Goal: Task Accomplishment & Management: Use online tool/utility

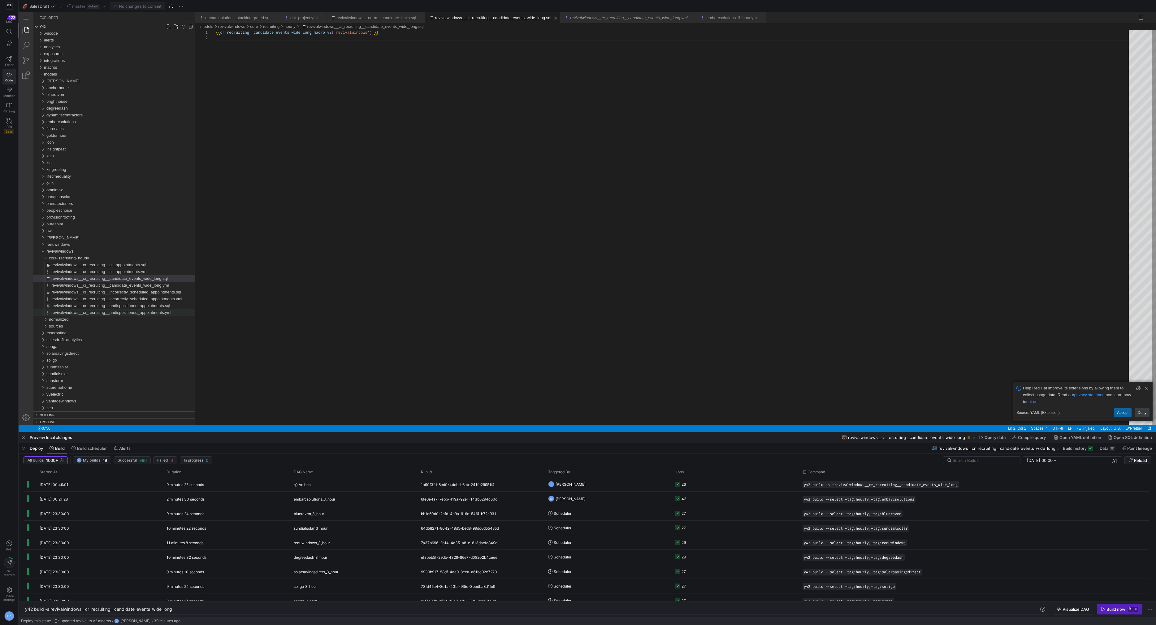
scroll to position [6, 0]
click at [89, 323] on div "sources" at bounding box center [122, 326] width 146 height 7
click at [89, 340] on div "breezy" at bounding box center [123, 339] width 144 height 7
click at [88, 352] on div "staging" at bounding box center [124, 353] width 141 height 7
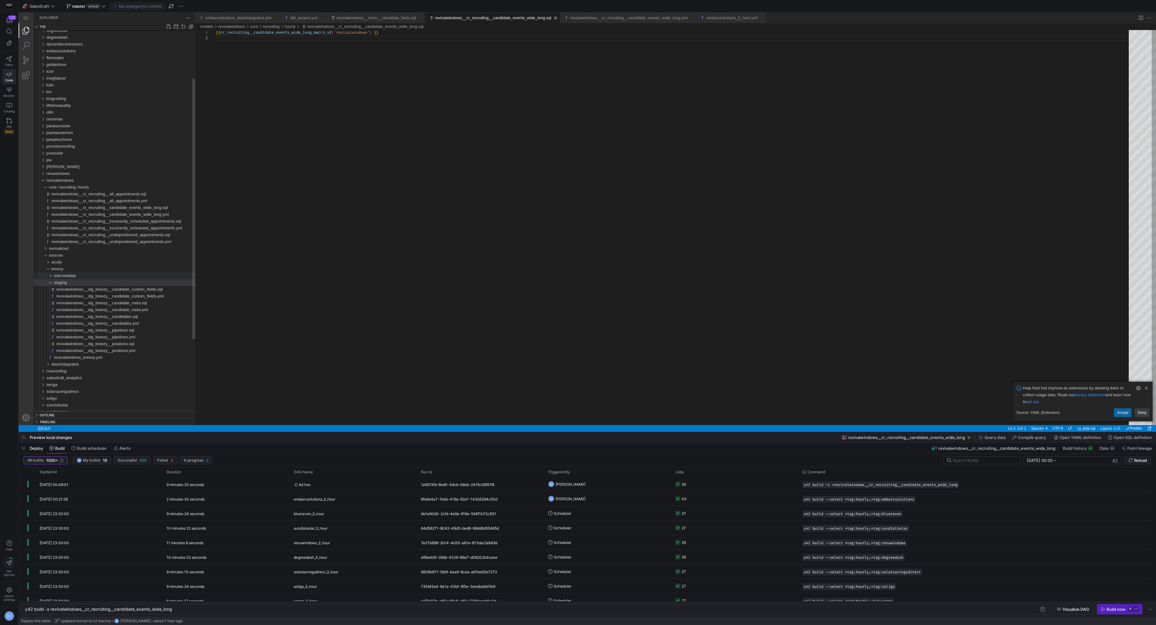
click at [126, 274] on div "intermediate" at bounding box center [124, 275] width 141 height 7
click at [173, 324] on span "revivalwindows__int_breezy__position_pipeline_custom_fields_long.sql" at bounding box center [120, 323] width 128 height 5
type textarea "y42 build -s revivalwindows__int_breezy__position_pipeline_custom_fields_long"
click at [393, 168] on div "{{ int_breezy__position_pipeline_custom_fields_long_ macro ( 'revivalwindows' )…" at bounding box center [674, 230] width 917 height 400
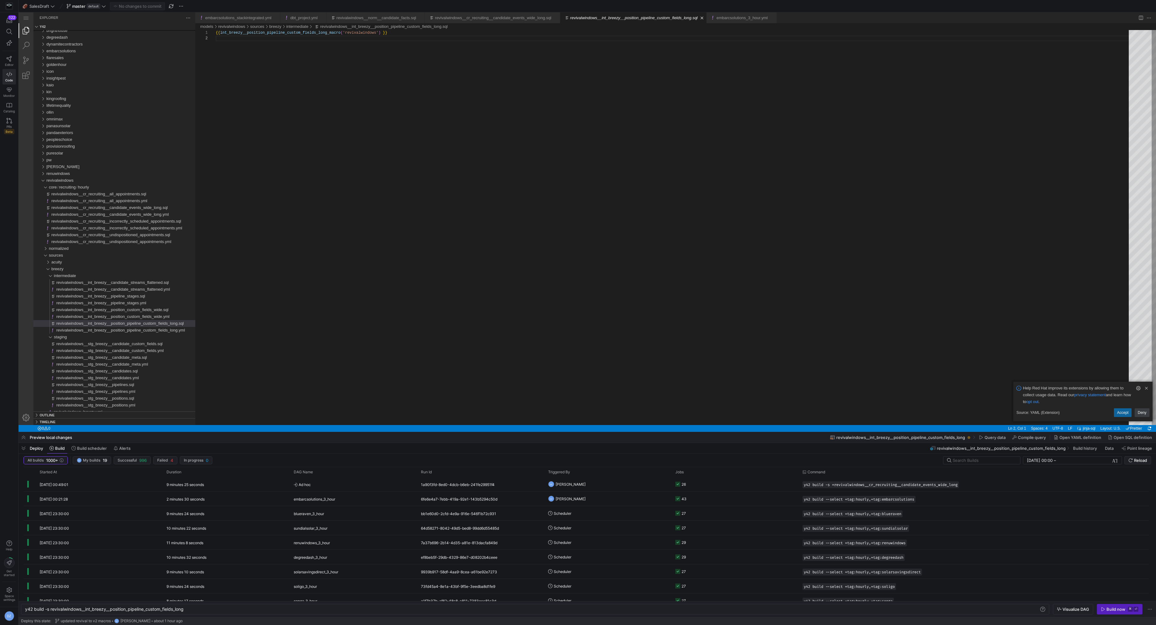
scroll to position [0, 0]
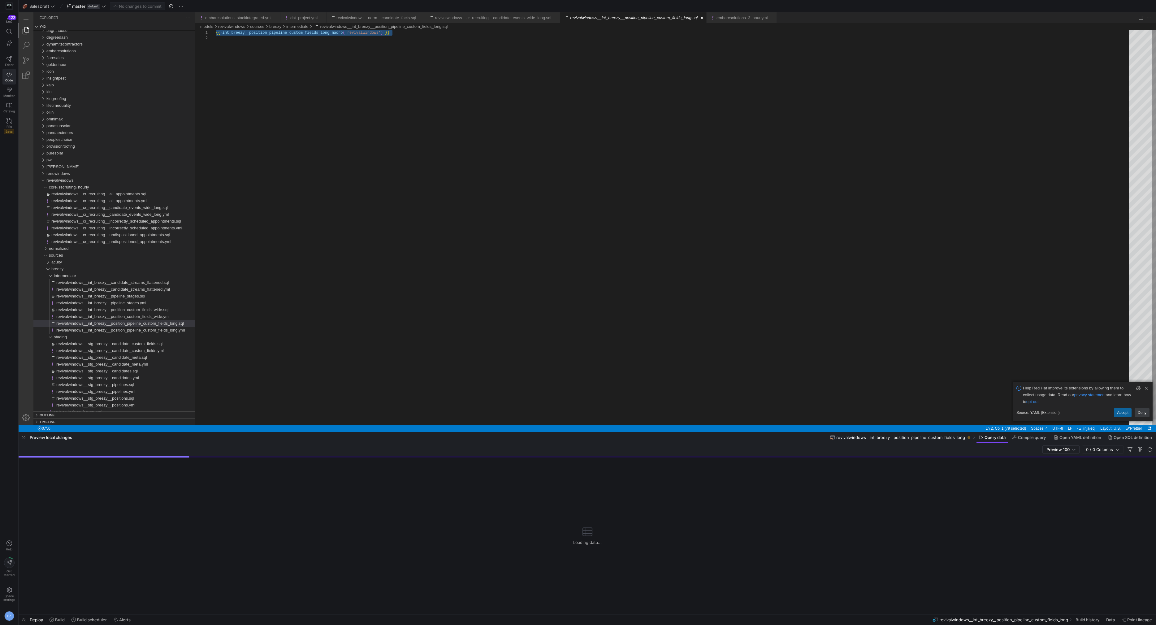
click at [393, 168] on div "{{ ·‌ int_breezy__position_pipeline_custom_fields_long_m acro ( 'revivalwindows…" at bounding box center [674, 230] width 917 height 400
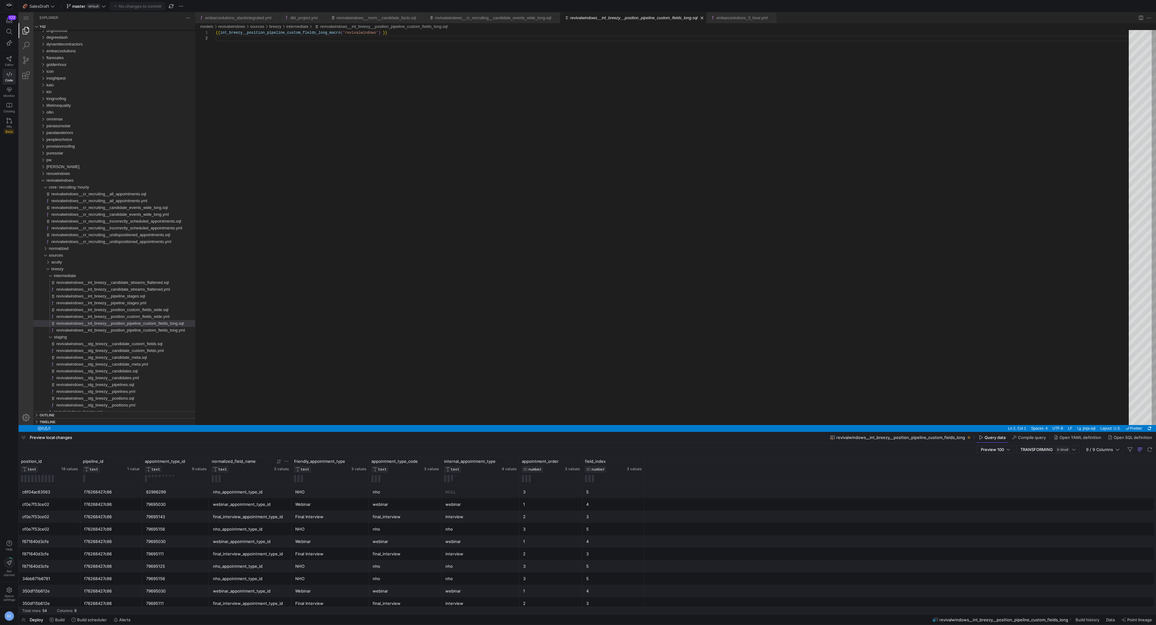
click at [262, 460] on div "normalized_field_name" at bounding box center [242, 461] width 61 height 5
click at [426, 461] on div at bounding box center [431, 461] width 15 height 5
click at [427, 462] on icon at bounding box center [428, 461] width 2 height 4
click at [428, 463] on icon at bounding box center [428, 461] width 5 height 5
click at [428, 463] on icon at bounding box center [428, 461] width 2 height 4
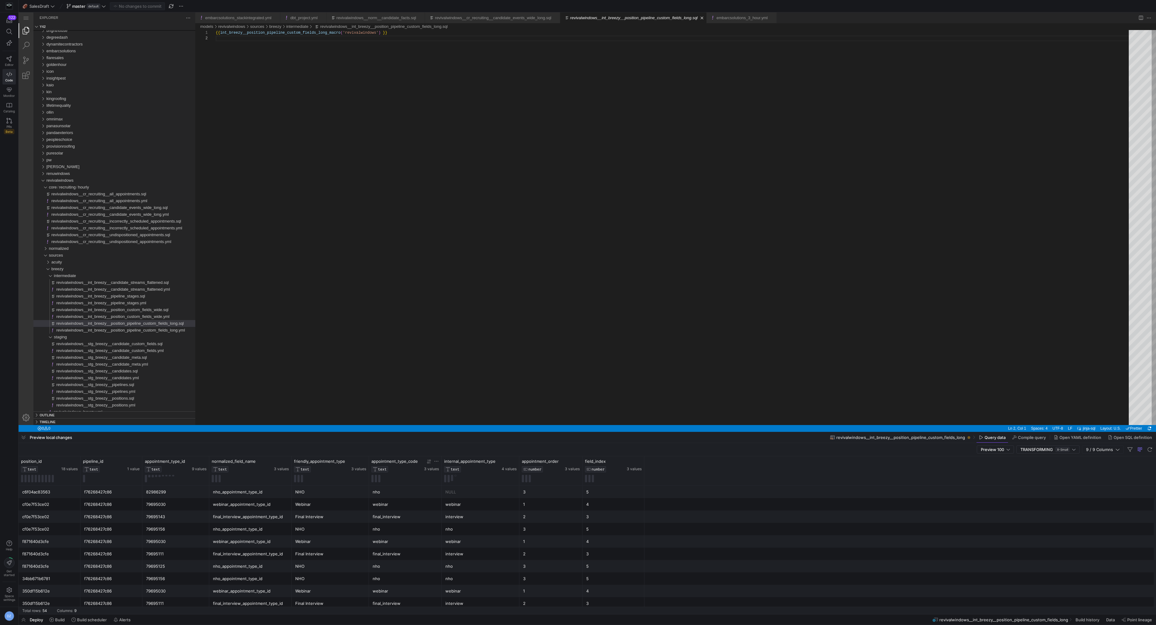
click at [110, 502] on div "f76268427c86" at bounding box center [111, 504] width 54 height 12
click at [117, 523] on div "f76268427c86" at bounding box center [111, 529] width 54 height 12
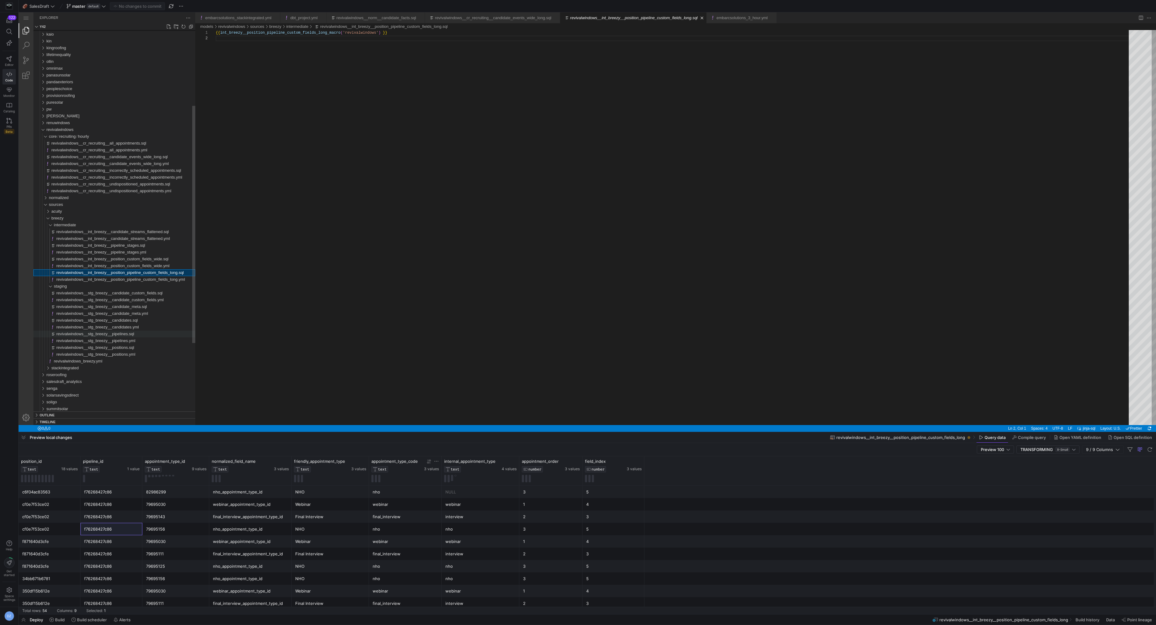
click at [146, 335] on div "revivalwindows__stg_breezy__pipelines.sql" at bounding box center [125, 334] width 139 height 7
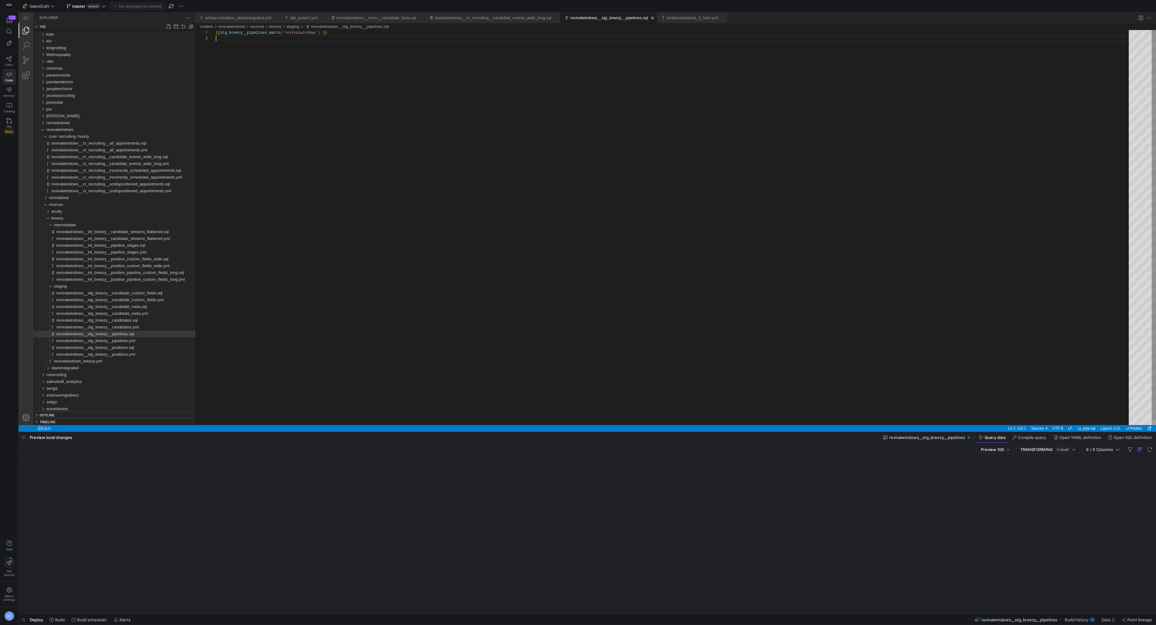
click at [413, 164] on div "{{ stg_breezy__pipelines_macro ( 'revivalwindows' ) }}" at bounding box center [674, 230] width 917 height 400
click at [63, 501] on div "f76268427c86" at bounding box center [49, 505] width 54 height 12
click at [166, 273] on span "revivalwindows__int_breezy__position_pipeline_custom_fields_long.sql" at bounding box center [120, 272] width 128 height 5
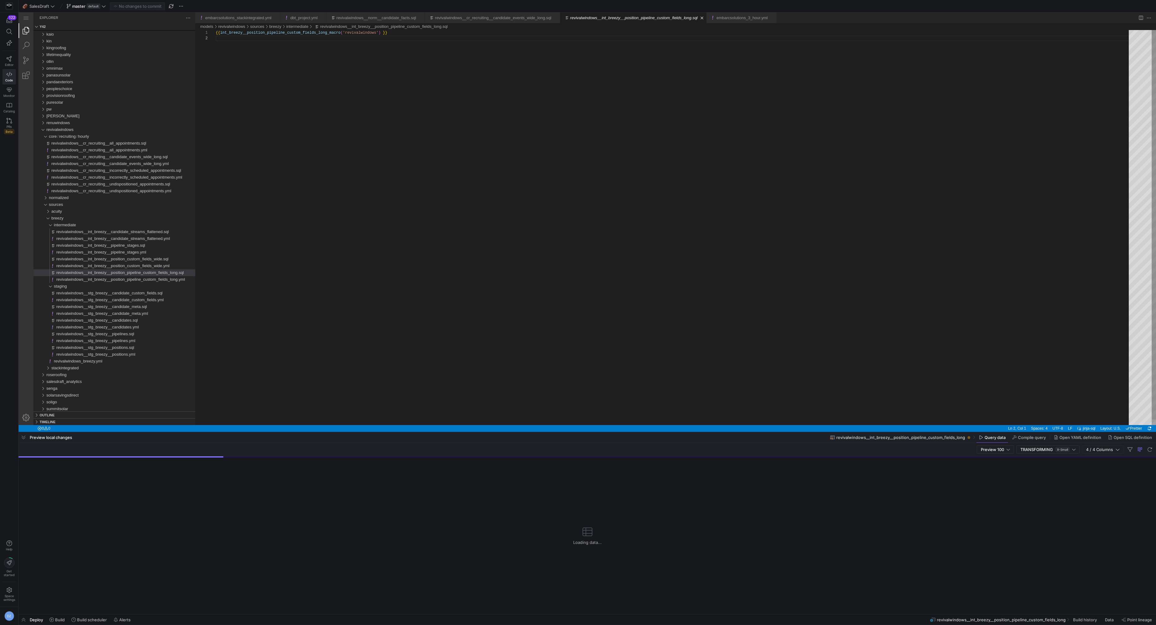
click at [392, 155] on div "{{ int_breezy__position_pipeline_custom_fields_long_ macro ( 'revivalwindows' )…" at bounding box center [674, 230] width 917 height 400
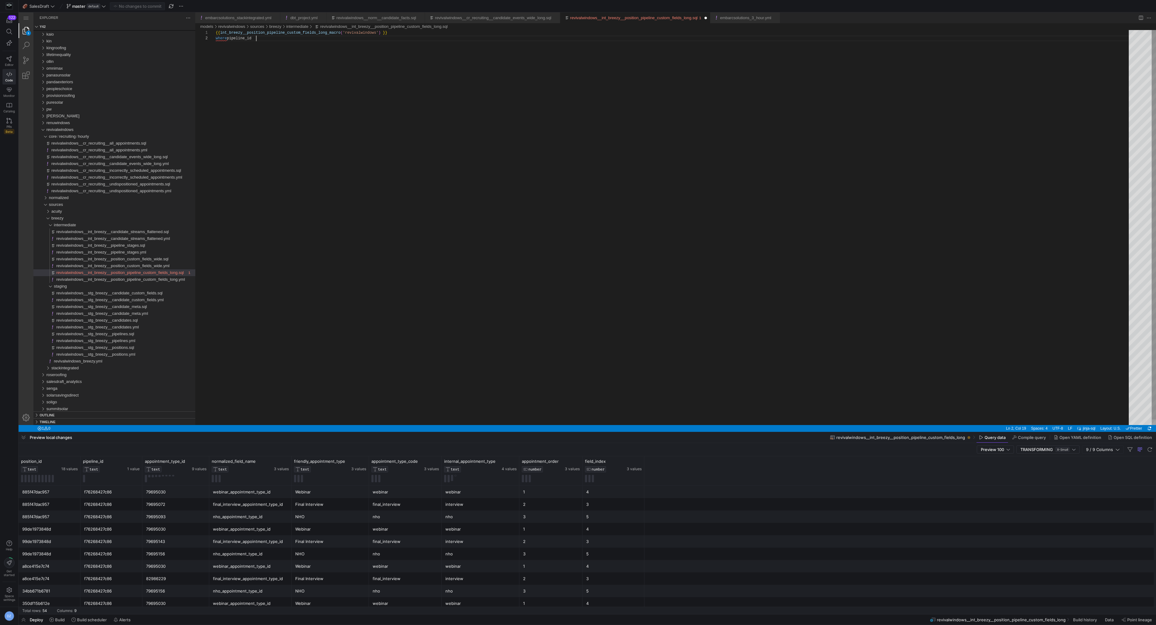
scroll to position [6, 40]
paste textarea "f76268427c86"
type textarea "{{ int_breezy__position_pipeline_custom_fields_long_macro('revivalwindows') }} …"
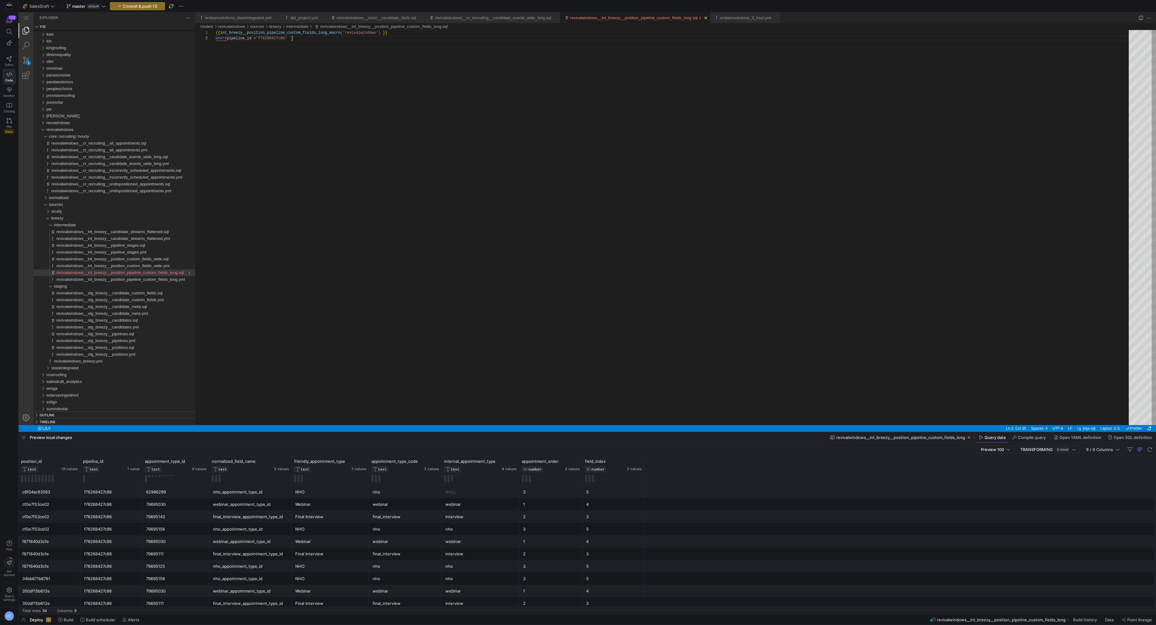
click at [260, 544] on div "webinar_appointment_type_id" at bounding box center [250, 541] width 75 height 12
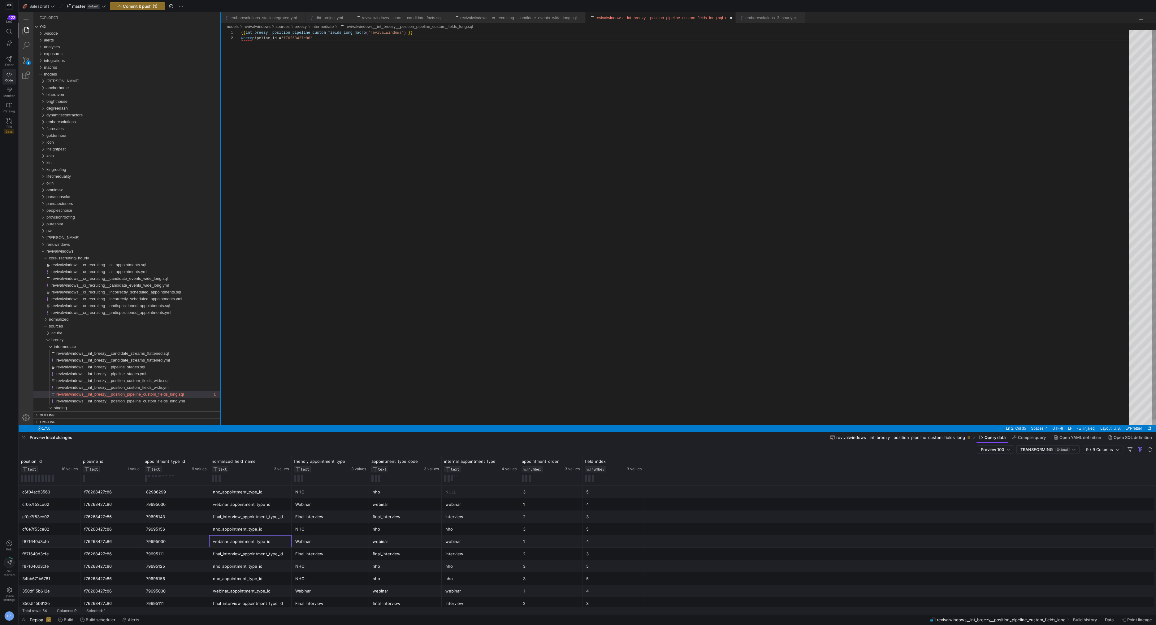
drag, startPoint x: 195, startPoint y: 354, endPoint x: 221, endPoint y: 355, distance: 25.4
click at [221, 355] on div at bounding box center [220, 218] width 1 height 413
click at [93, 66] on div "macros" at bounding box center [132, 67] width 177 height 7
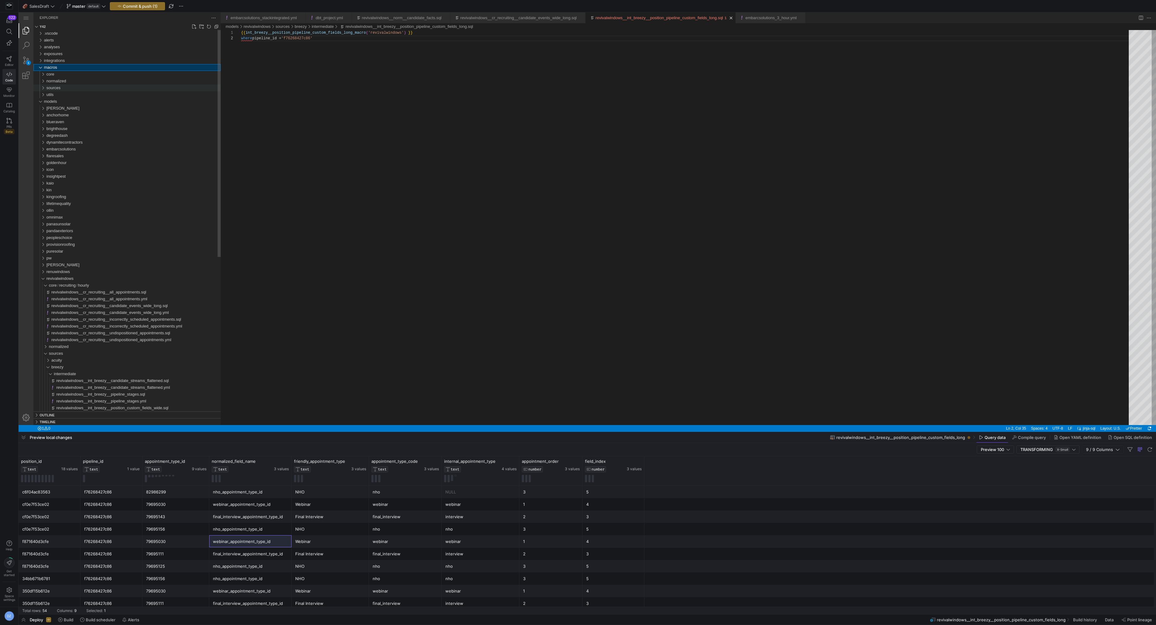
click at [98, 89] on div "sources" at bounding box center [133, 87] width 174 height 7
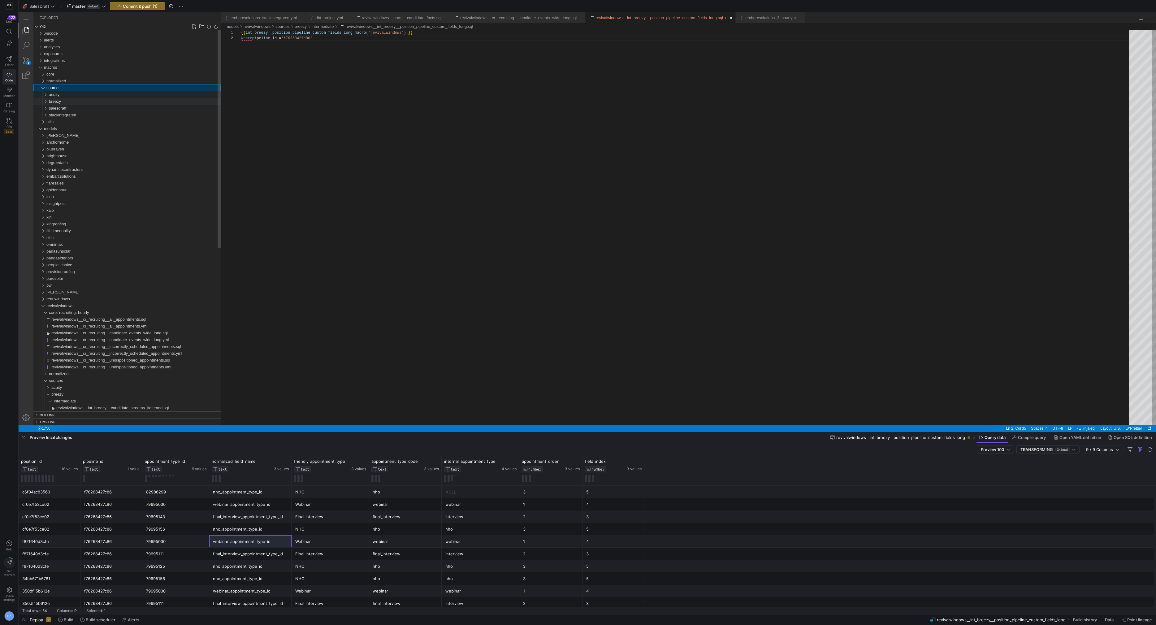
click at [94, 101] on div "breezy" at bounding box center [135, 101] width 172 height 7
click at [94, 108] on div "intermediate" at bounding box center [135, 108] width 169 height 7
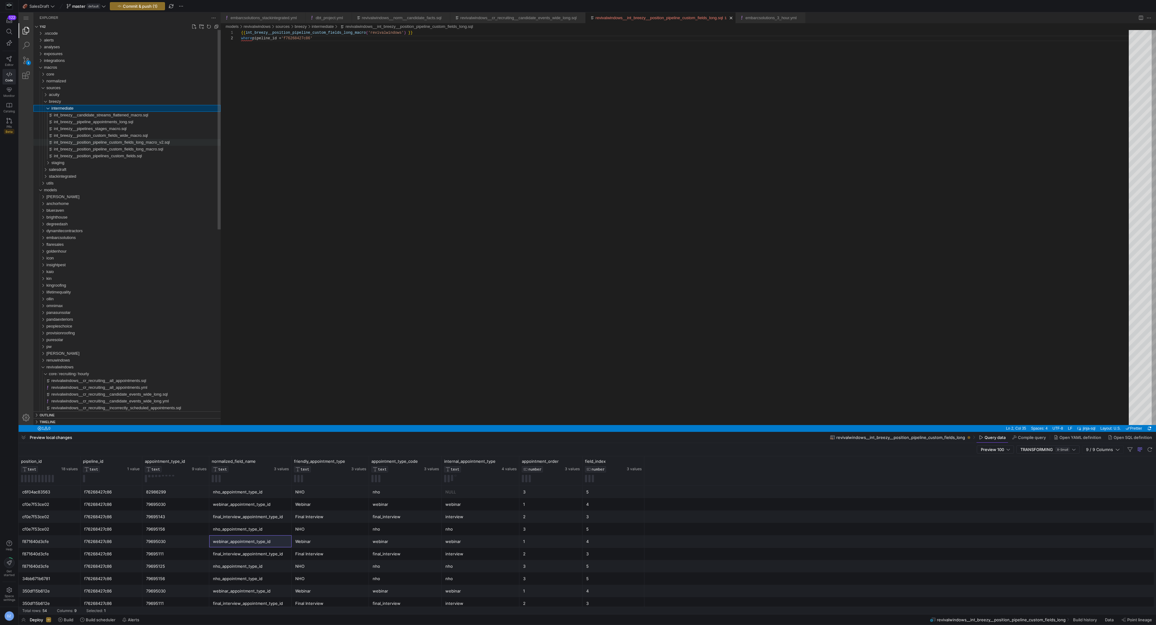
click at [117, 145] on div "int_breezy__position_pipeline_custom_fields_long_macro_v2.sql" at bounding box center [137, 142] width 167 height 7
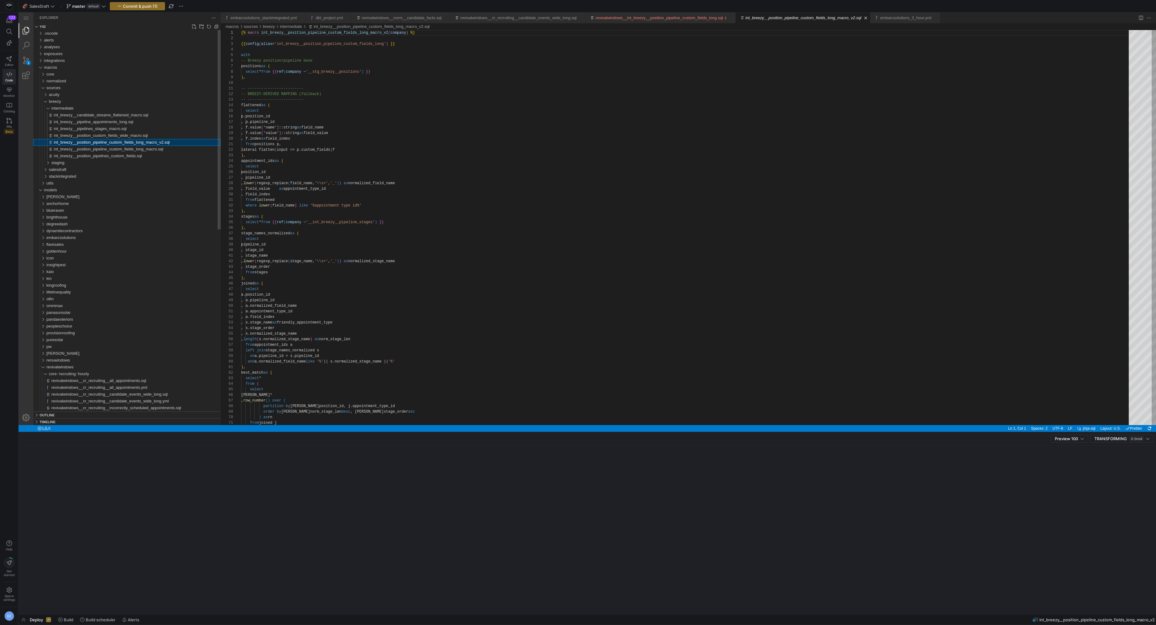
scroll to position [56, 0]
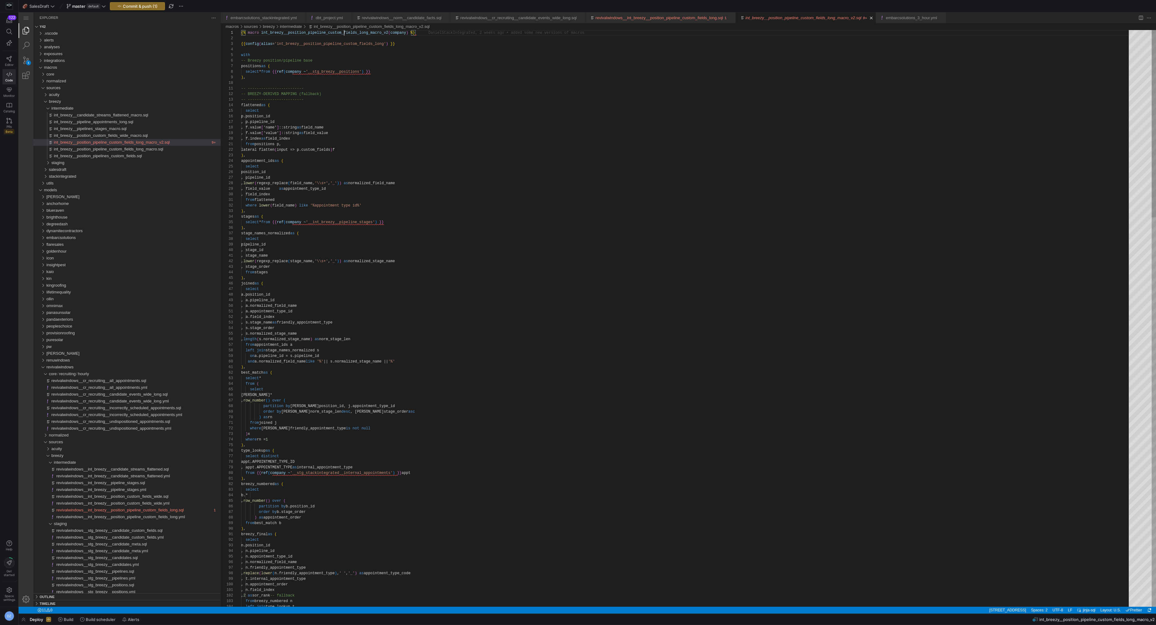
click at [159, 513] on div "revivalwindows__int_breezy__position_pipeline_custom_fields_long.sql" at bounding box center [134, 510] width 156 height 7
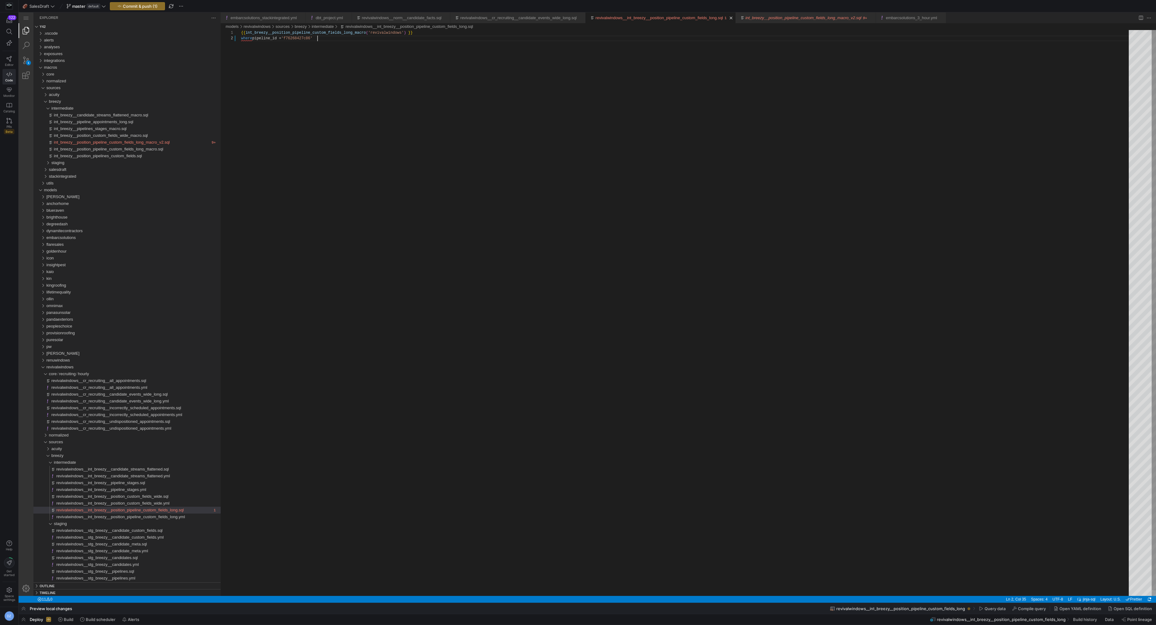
scroll to position [0, 174]
drag, startPoint x: 365, startPoint y: 41, endPoint x: 444, endPoint y: 33, distance: 79.2
click at [334, 34] on div "{{ int_breezy__position_pipeline_custom_fields_long_ macro ( 'revivalwindows' )…" at bounding box center [687, 313] width 892 height 566
paste textarea "_v2"
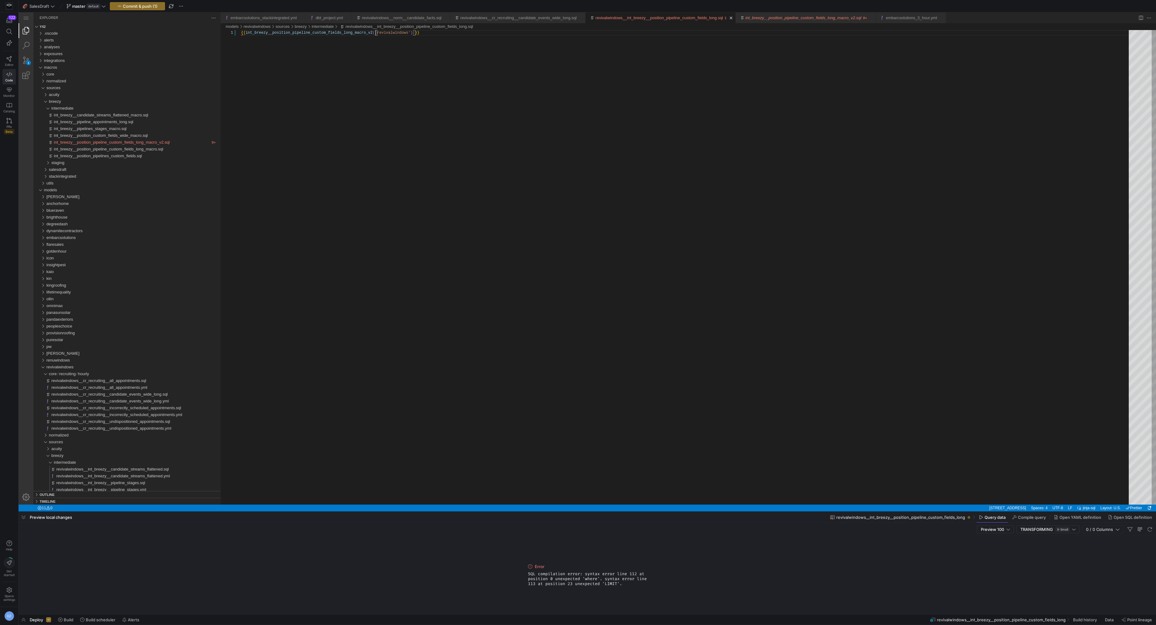
click at [436, 149] on div "{{ int_breezy__position_pipeline_custom_fields_long_ macro_v2 ( 'revivalwindows…" at bounding box center [687, 267] width 892 height 474
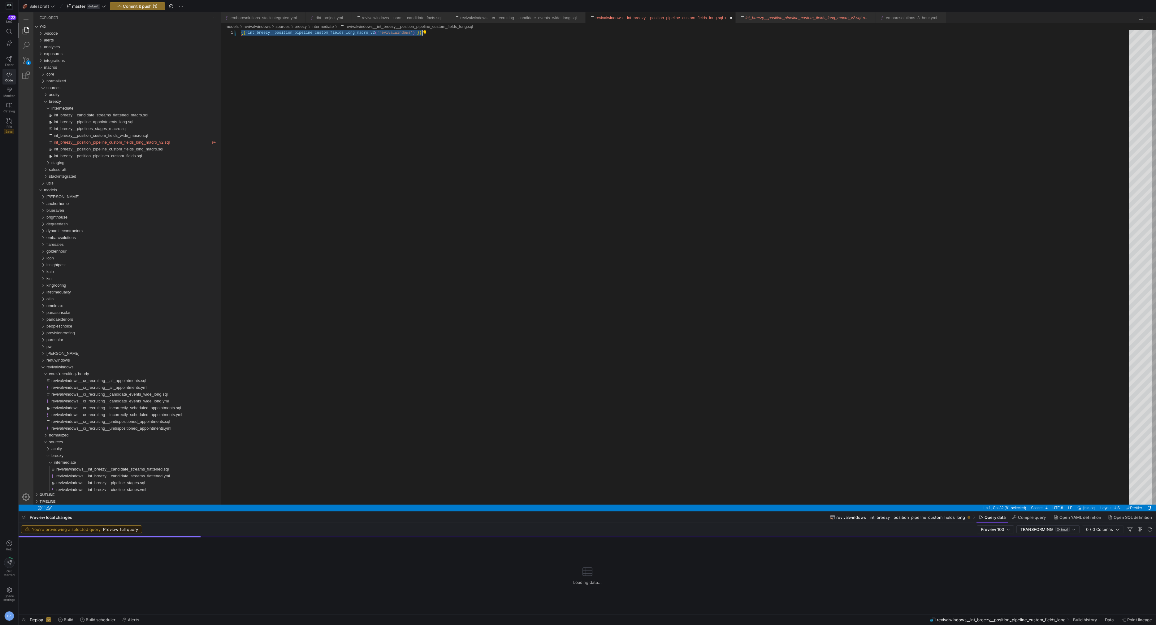
click at [436, 149] on div "{{ ·‌ int_breezy__position_pipeline_custom_fields_long_m acro_v2 ( 'revivalwind…" at bounding box center [687, 267] width 892 height 474
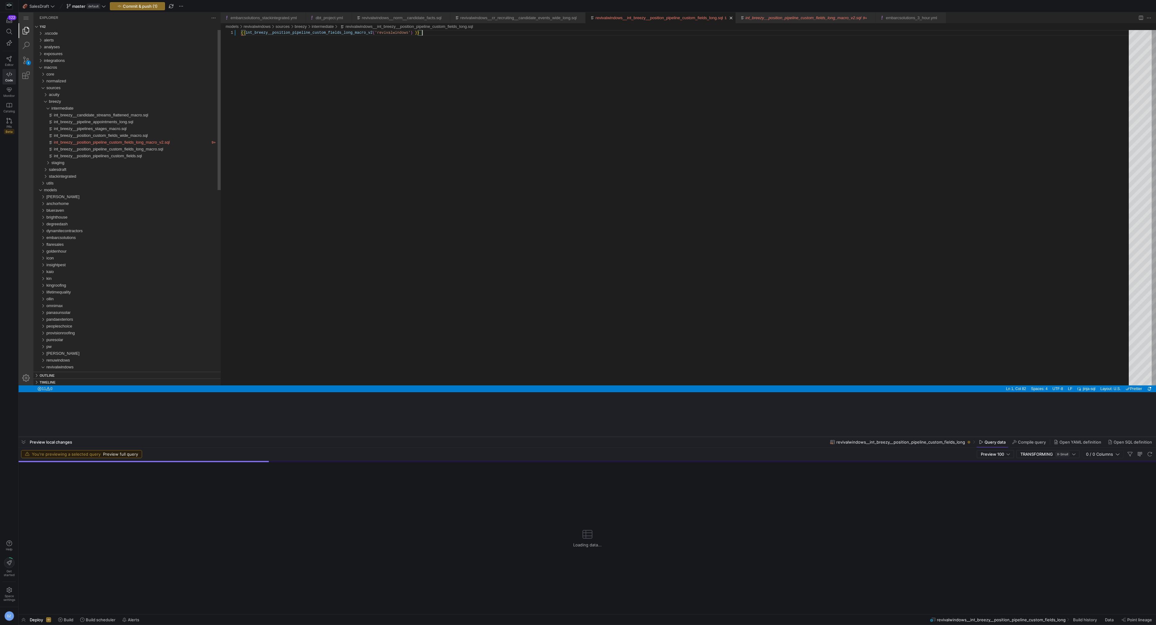
drag, startPoint x: 348, startPoint y: 512, endPoint x: 391, endPoint y: 366, distance: 152.5
click at [391, 435] on div at bounding box center [587, 436] width 1137 height 2
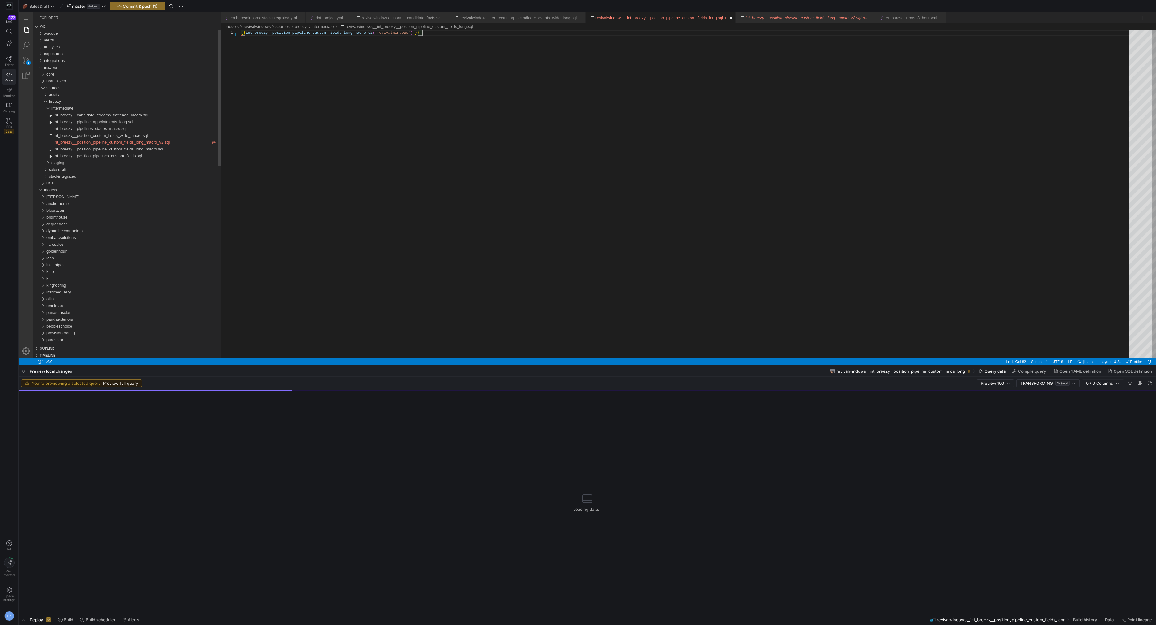
click at [428, 251] on div "{{ int_breezy__position_pipeline_custom_fields_long_ macro_v2 ( 'revivalwindows…" at bounding box center [687, 194] width 892 height 328
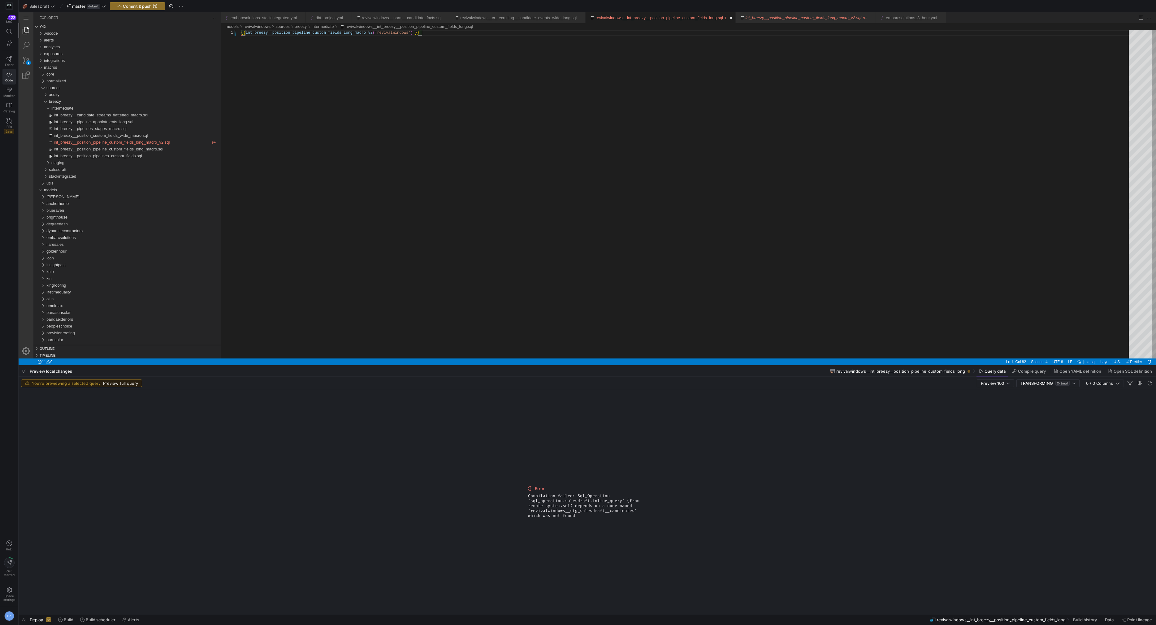
click at [353, 54] on div "{{ int_breezy__position_pipeline_custom_fields_long_ macro_v2 ( 'revivalwindows…" at bounding box center [687, 194] width 892 height 328
type textarea "{{ int_breezy__position_pipeline_custom_fields_long_macro('revivalwindows') }}"
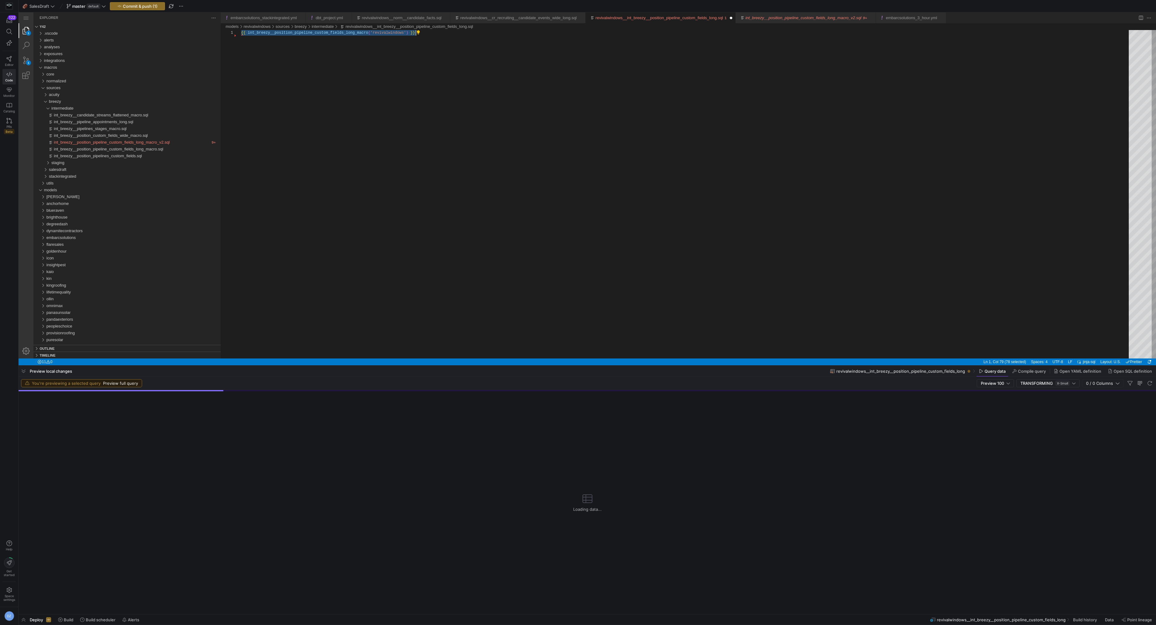
click at [443, 81] on div "{{ ·‌ int_breezy__position_pipeline_custom_fields_long_m acro ( 'revivalwindows…" at bounding box center [687, 194] width 892 height 328
click at [861, 21] on div "int_breezy__position_pipeline_custom_fields_long_macro_v2.sql" at bounding box center [804, 17] width 116 height 11
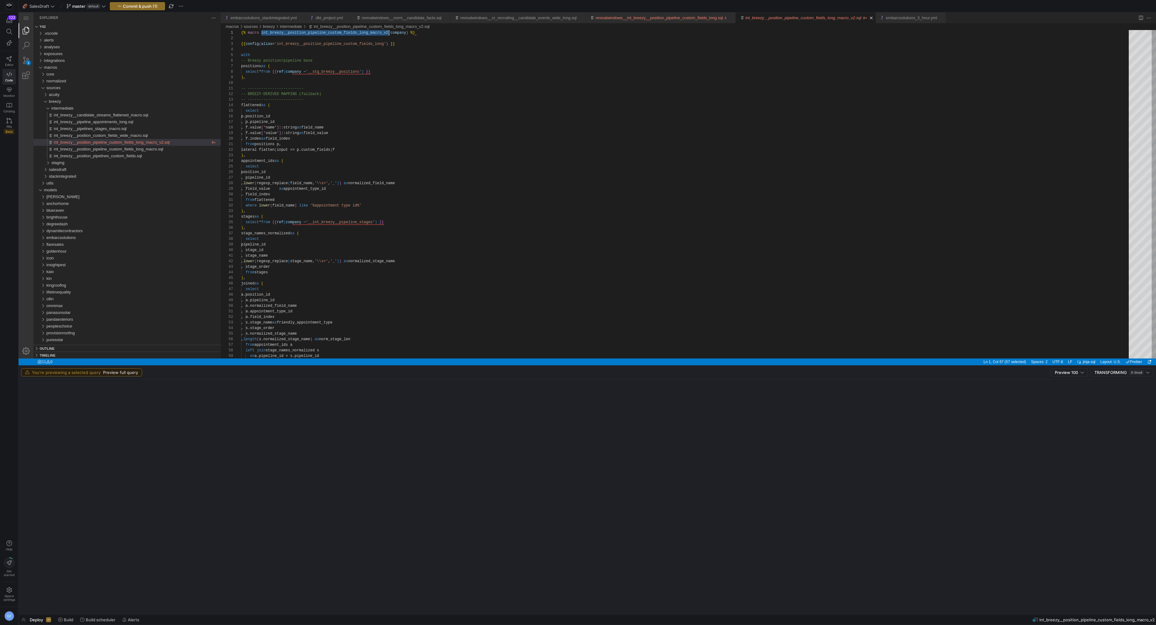
scroll to position [0, 147]
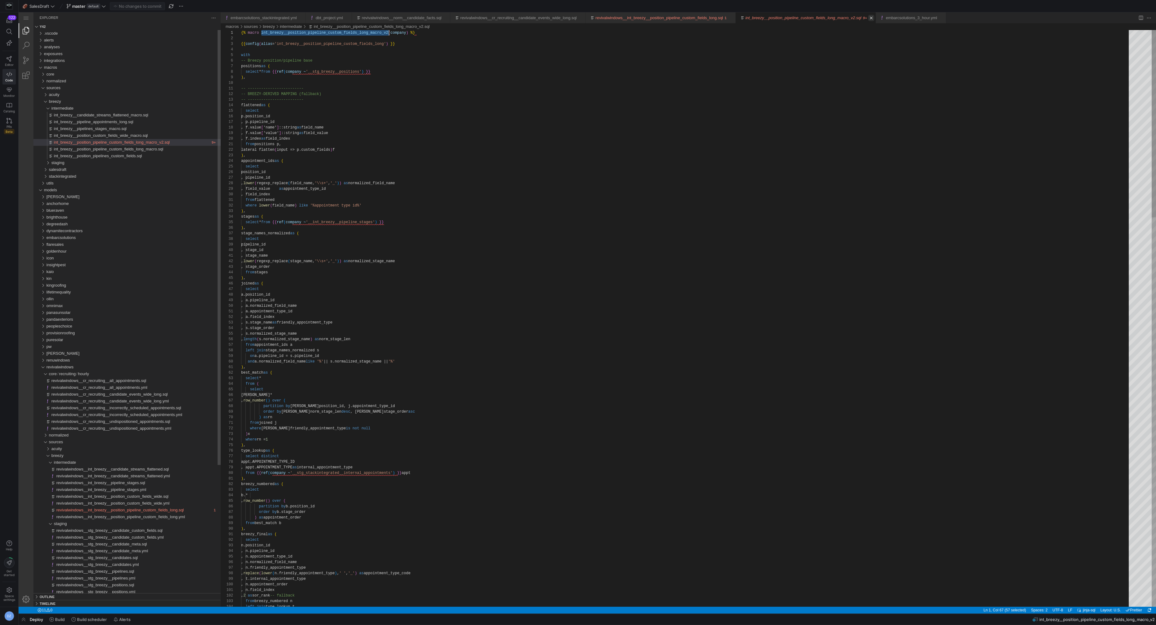
click at [874, 16] on link "Close (⌘W)" at bounding box center [871, 18] width 6 height 6
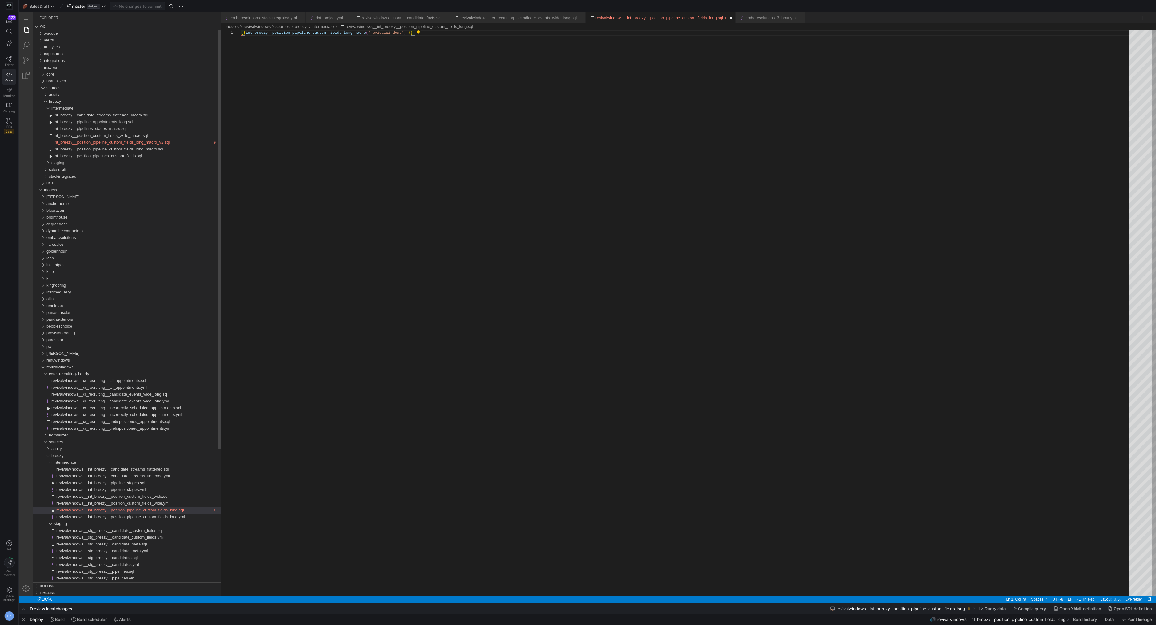
scroll to position [0, 174]
click at [611, 94] on div "{{ int_breezy__position_pipeline_custom_fields_long_ macro ( 'revivalwindows' )…" at bounding box center [687, 313] width 892 height 566
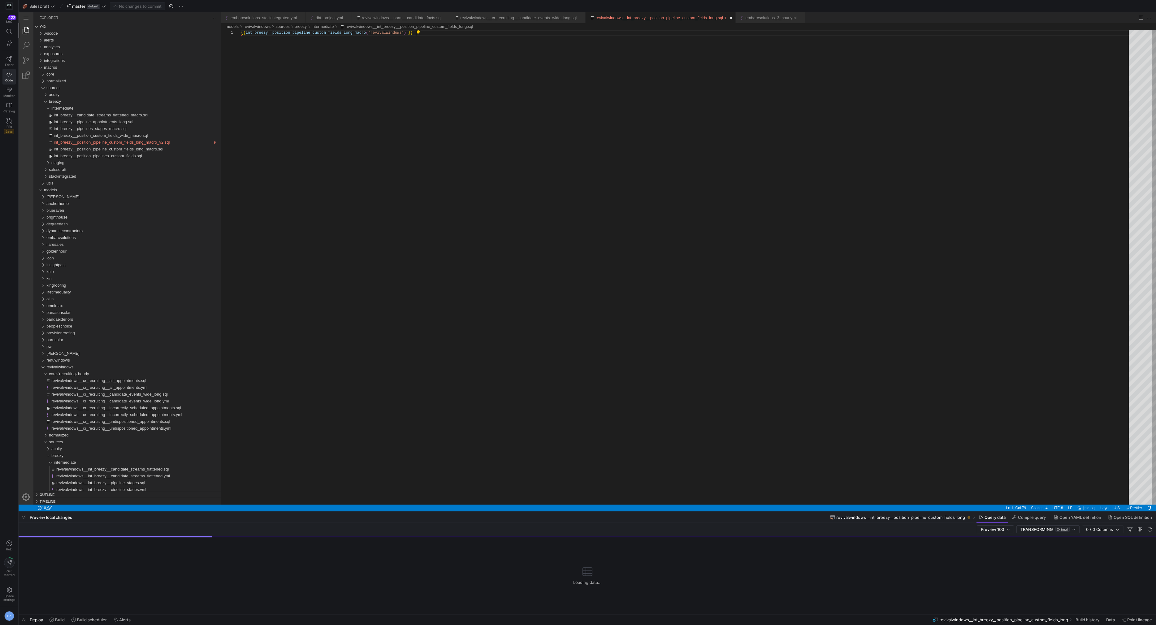
click at [611, 94] on div "{{ int_breezy__position_pipeline_custom_fields_long_ macro ( 'revivalwindows' )…" at bounding box center [687, 267] width 892 height 474
click at [337, 172] on div "{{ int_breezy__position_pipeline_custom_fields_long_ macro ( 'revivalwindows' )…" at bounding box center [687, 267] width 892 height 474
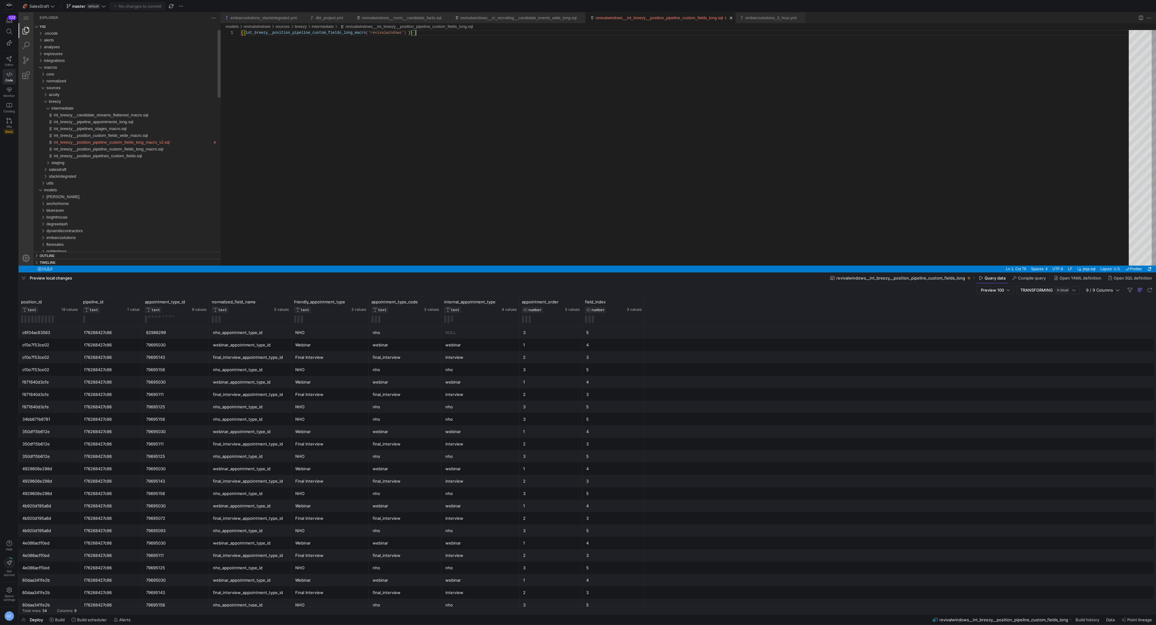
drag, startPoint x: 196, startPoint y: 510, endPoint x: 256, endPoint y: 271, distance: 246.6
click at [256, 271] on div at bounding box center [587, 272] width 1137 height 2
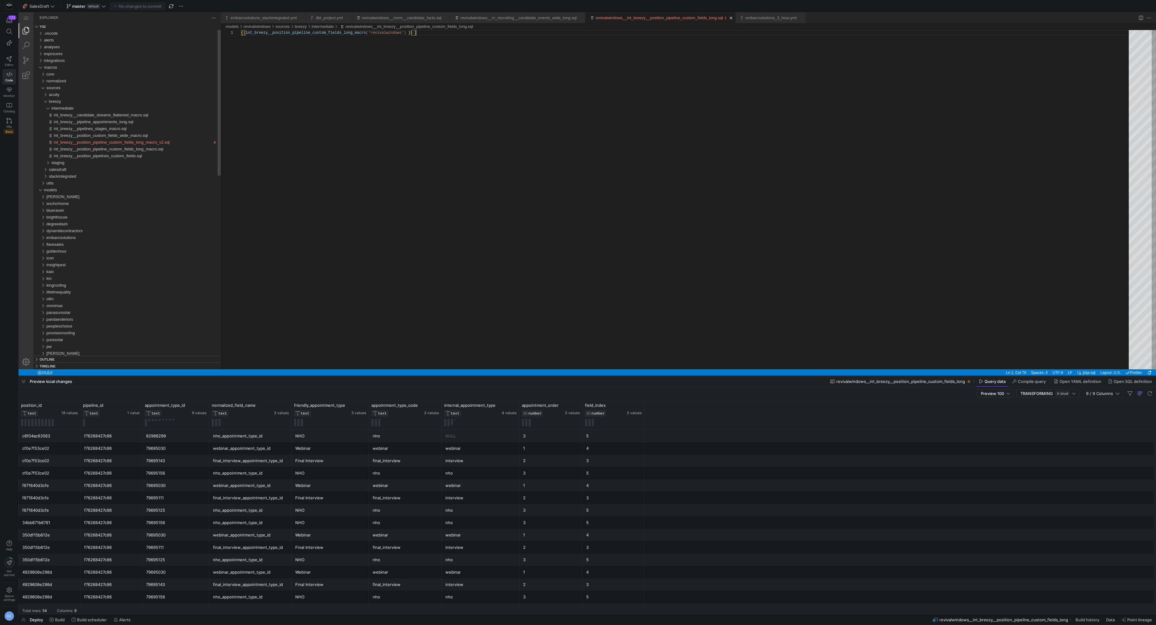
drag, startPoint x: 511, startPoint y: 273, endPoint x: 536, endPoint y: 378, distance: 107.5
click at [536, 377] on div at bounding box center [587, 376] width 1137 height 2
click at [130, 148] on span "int_breezy__position_pipeline_custom_fields_long_macro.sql" at bounding box center [108, 149] width 109 height 5
